Goal: Information Seeking & Learning: Learn about a topic

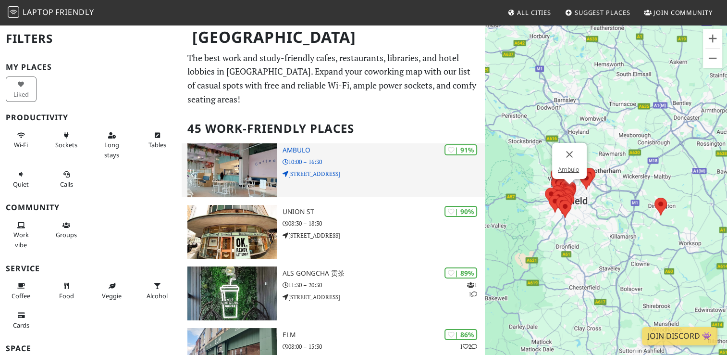
click at [299, 150] on h3 "Ambulo" at bounding box center [383, 150] width 202 height 8
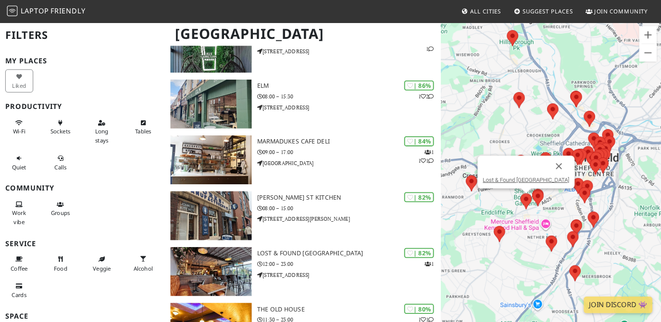
scroll to position [240, 0]
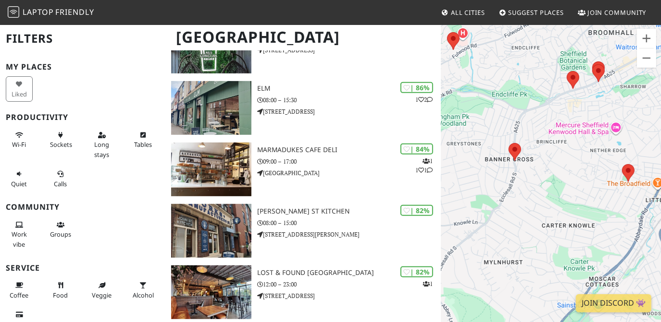
drag, startPoint x: 537, startPoint y: 246, endPoint x: 593, endPoint y: 101, distance: 155.1
click at [593, 101] on div "To navigate, press the arrow keys." at bounding box center [550, 185] width 220 height 322
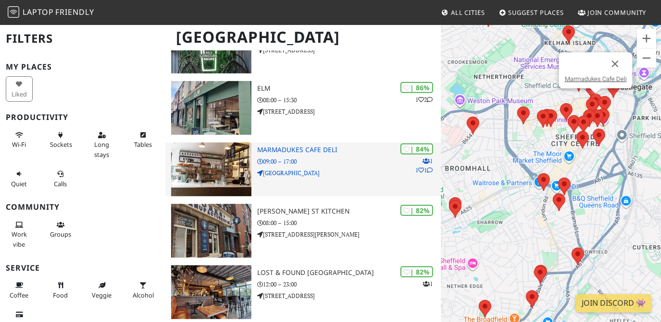
drag, startPoint x: 520, startPoint y: 191, endPoint x: 426, endPoint y: 156, distance: 100.6
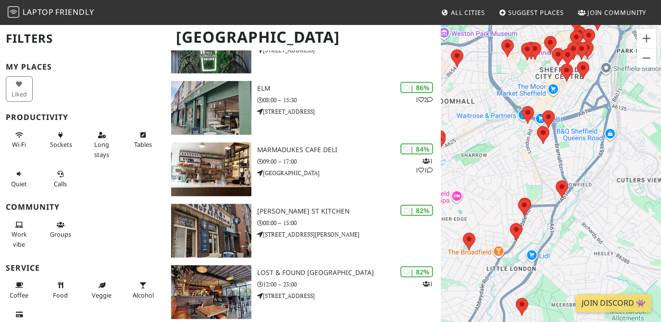
drag, startPoint x: 501, startPoint y: 249, endPoint x: 478, endPoint y: 166, distance: 86.0
click at [478, 167] on div "To navigate, press the arrow keys." at bounding box center [550, 185] width 220 height 322
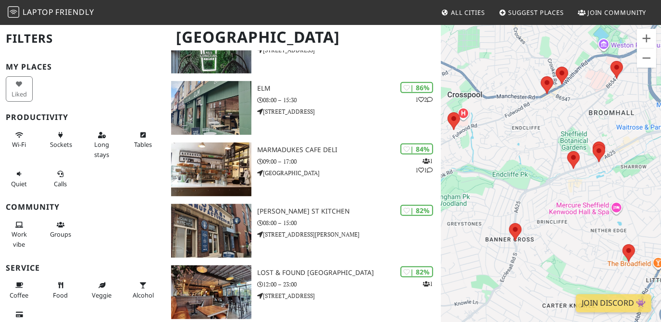
drag, startPoint x: 504, startPoint y: 157, endPoint x: 641, endPoint y: 185, distance: 139.9
click at [641, 185] on div "To navigate, press the arrow keys." at bounding box center [550, 185] width 220 height 322
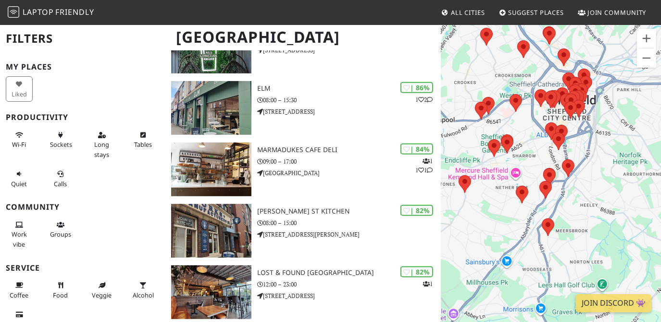
drag, startPoint x: 474, startPoint y: 180, endPoint x: 532, endPoint y: 175, distance: 58.8
click at [532, 175] on div "To navigate, press the arrow keys." at bounding box center [550, 185] width 220 height 322
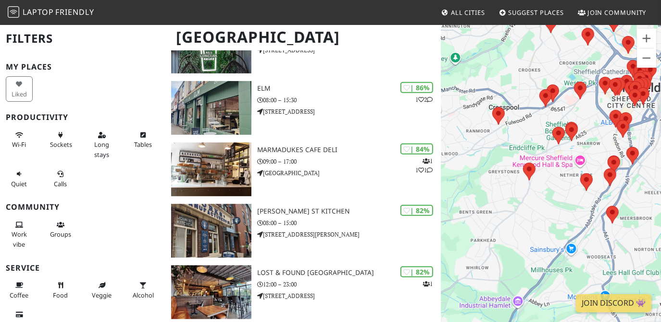
drag, startPoint x: 486, startPoint y: 153, endPoint x: 538, endPoint y: 135, distance: 55.0
click at [538, 135] on div "To navigate, press the arrow keys." at bounding box center [550, 185] width 220 height 322
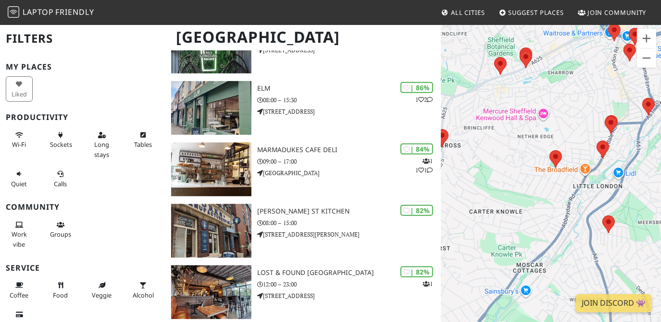
drag, startPoint x: 583, startPoint y: 198, endPoint x: 518, endPoint y: 191, distance: 64.8
click at [518, 191] on div "To navigate, press the arrow keys." at bounding box center [550, 185] width 220 height 322
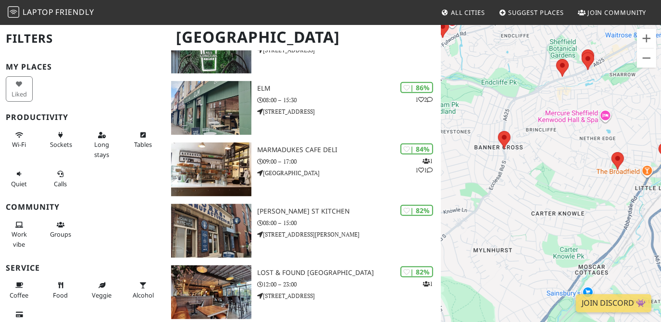
drag, startPoint x: 485, startPoint y: 156, endPoint x: 548, endPoint y: 158, distance: 63.4
click at [548, 158] on div "To navigate, press the arrow keys." at bounding box center [550, 185] width 220 height 322
click at [505, 139] on img at bounding box center [504, 139] width 20 height 25
click at [504, 117] on link "Snap Deli" at bounding box center [504, 116] width 26 height 7
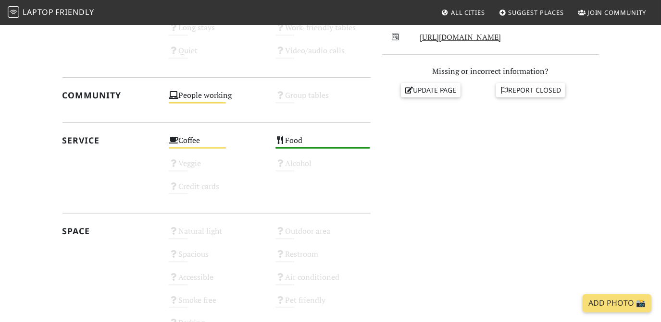
scroll to position [281, 0]
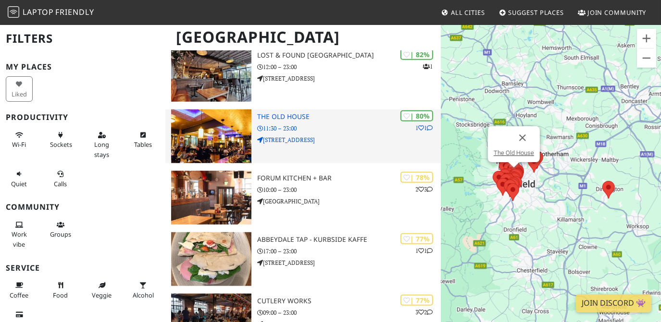
scroll to position [502, 0]
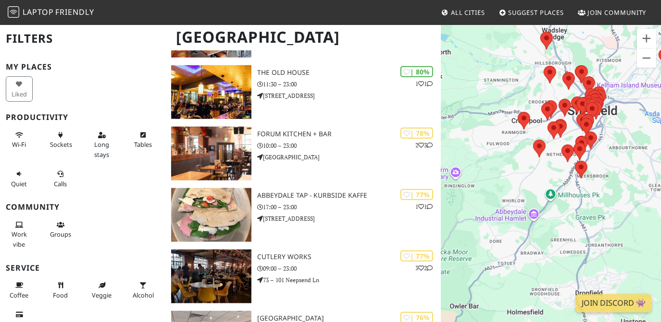
drag, startPoint x: 489, startPoint y: 199, endPoint x: 546, endPoint y: 216, distance: 59.1
click at [547, 216] on div "To navigate, press the arrow keys." at bounding box center [550, 185] width 220 height 322
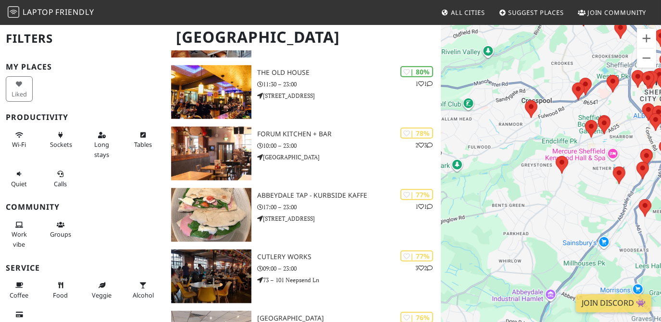
click at [548, 221] on div "To navigate, press the arrow keys." at bounding box center [550, 185] width 220 height 322
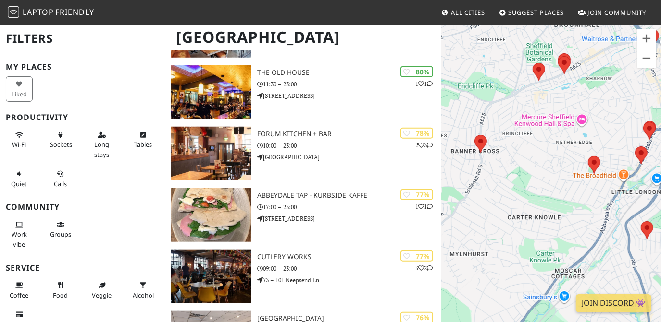
drag, startPoint x: 589, startPoint y: 182, endPoint x: 521, endPoint y: 175, distance: 69.1
click at [521, 175] on div "To navigate, press the arrow keys." at bounding box center [550, 185] width 220 height 322
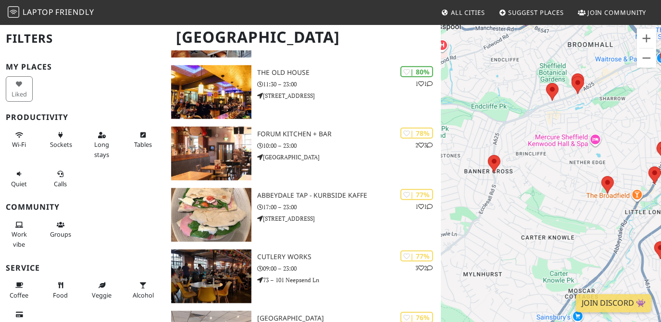
drag, startPoint x: 516, startPoint y: 161, endPoint x: 531, endPoint y: 186, distance: 29.3
click at [534, 186] on div "To navigate, press the arrow keys." at bounding box center [550, 185] width 220 height 322
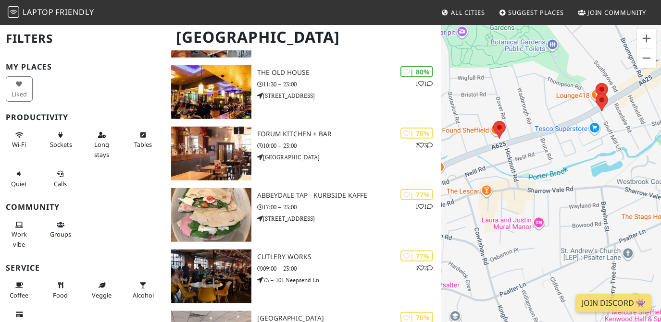
drag, startPoint x: 564, startPoint y: 104, endPoint x: 523, endPoint y: 156, distance: 66.6
click at [523, 156] on div "To navigate, press the arrow keys." at bounding box center [550, 185] width 220 height 322
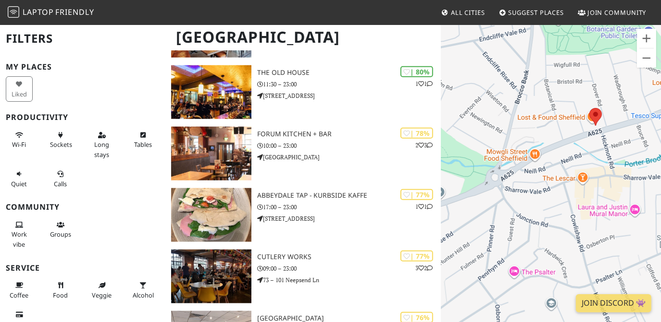
drag, startPoint x: 504, startPoint y: 180, endPoint x: 601, endPoint y: 156, distance: 100.0
click at [601, 156] on div "To navigate, press the arrow keys." at bounding box center [550, 185] width 220 height 322
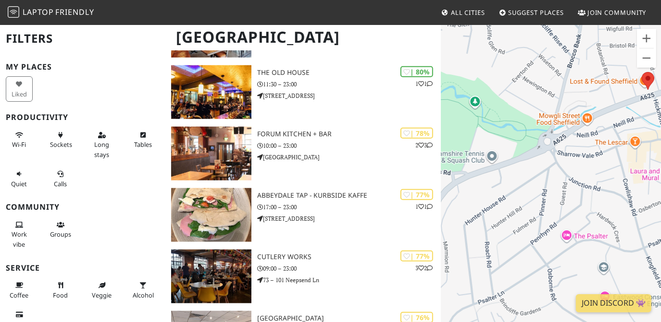
drag, startPoint x: 540, startPoint y: 200, endPoint x: 593, endPoint y: 164, distance: 64.0
click at [593, 164] on div "To navigate, press the arrow keys." at bounding box center [550, 185] width 220 height 322
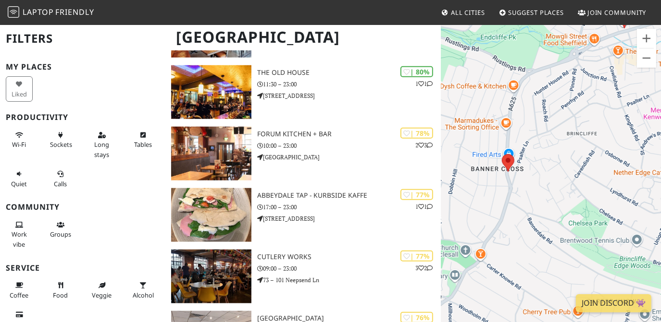
drag, startPoint x: 542, startPoint y: 245, endPoint x: 556, endPoint y: 145, distance: 100.9
click at [556, 145] on div "To navigate, press the arrow keys." at bounding box center [550, 185] width 220 height 322
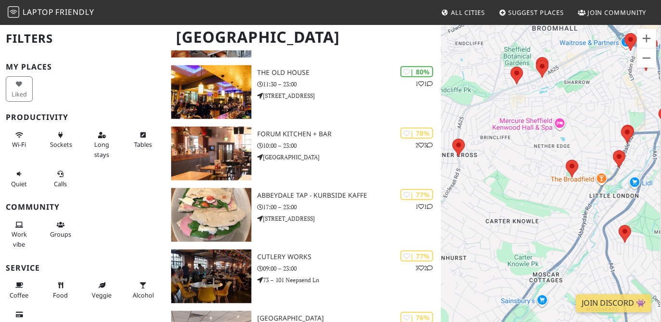
drag, startPoint x: 587, startPoint y: 176, endPoint x: 511, endPoint y: 173, distance: 76.4
click at [511, 173] on div "To navigate, press the arrow keys." at bounding box center [550, 185] width 220 height 322
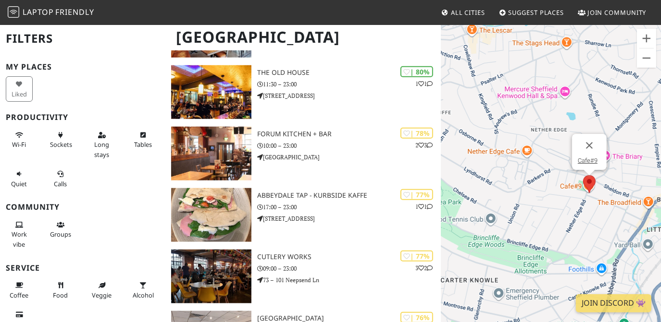
click at [584, 182] on img at bounding box center [589, 183] width 20 height 25
click at [583, 161] on link "Cafe#9" at bounding box center [587, 160] width 20 height 7
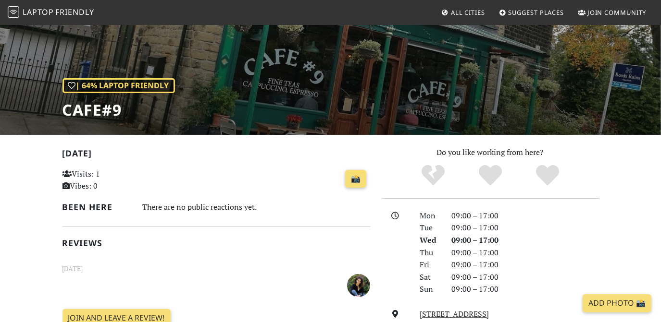
scroll to position [88, 0]
